Goal: Find specific page/section: Find specific page/section

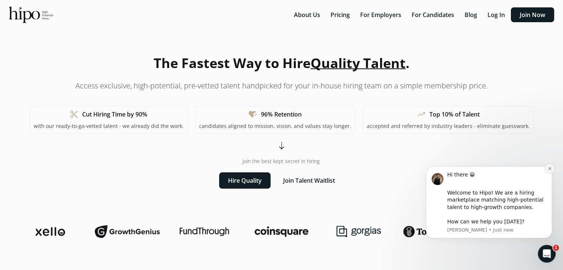
click at [551, 170] on icon "Dismiss notification" at bounding box center [549, 168] width 4 height 4
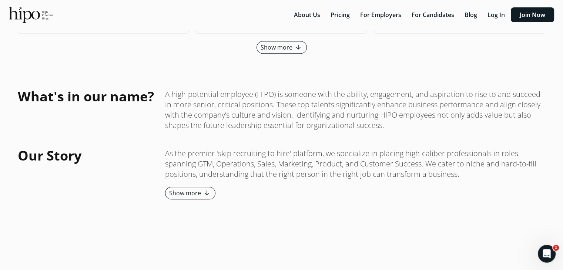
scroll to position [774, 0]
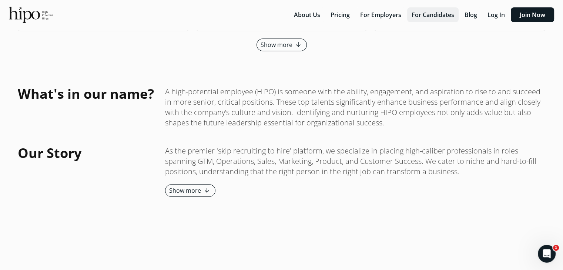
click at [427, 18] on button "For Candidates" at bounding box center [432, 14] width 51 height 15
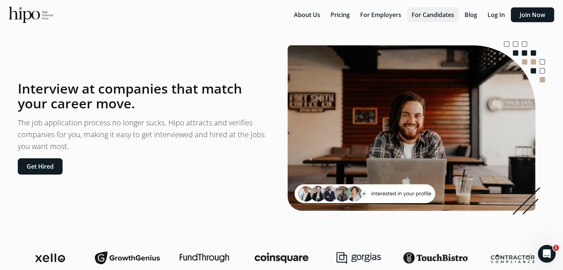
click at [455, 12] on button "For Candidates" at bounding box center [432, 14] width 51 height 15
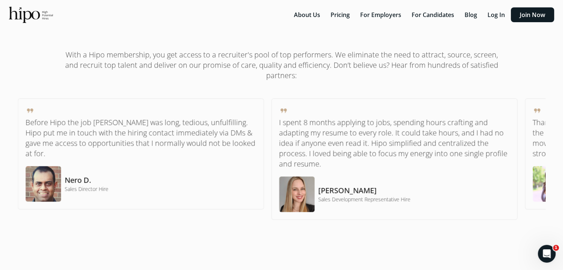
scroll to position [492, 0]
